Goal: Task Accomplishment & Management: Complete application form

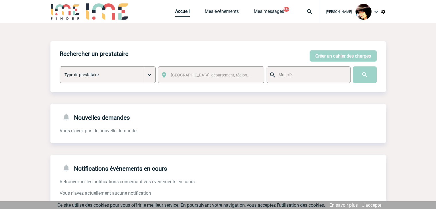
click at [175, 12] on link "Accueil" at bounding box center [182, 13] width 15 height 8
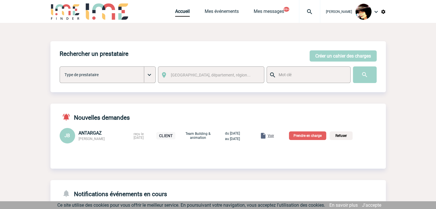
click at [310, 136] on p "Prendre en charge" at bounding box center [307, 136] width 37 height 9
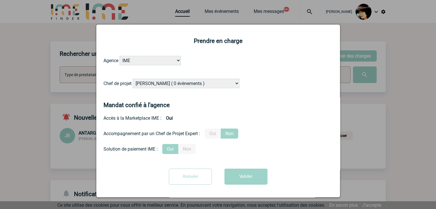
click at [194, 84] on select "[PERSON_NAME] ( 0 évènements ) [PERSON_NAME] ( 190 évènements ) [PERSON_NAME] (…" at bounding box center [186, 83] width 107 height 9
select select "131233"
click at [194, 84] on select "[PERSON_NAME] ( 0 évènements ) [PERSON_NAME] ( 190 évènements ) [PERSON_NAME] (…" at bounding box center [186, 83] width 107 height 9
click at [212, 134] on label "Oui" at bounding box center [213, 134] width 16 height 10
click at [0, 0] on input "Oui" at bounding box center [0, 0] width 0 height 0
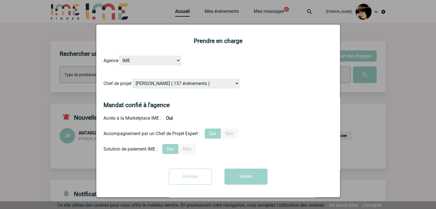
click at [248, 188] on div "Annuler Valider" at bounding box center [219, 179] width 230 height 20
click at [242, 180] on button "Valider" at bounding box center [246, 177] width 43 height 16
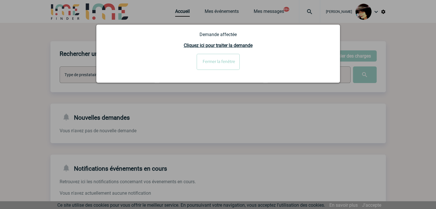
drag, startPoint x: 218, startPoint y: 65, endPoint x: 153, endPoint y: 1, distance: 91.5
click at [218, 65] on input "Fermer la fenêtre" at bounding box center [218, 62] width 43 height 16
